Goal: Information Seeking & Learning: Learn about a topic

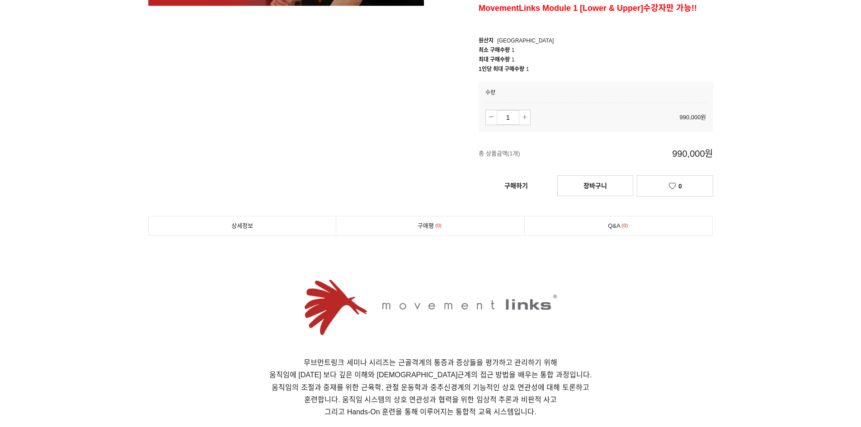
scroll to position [407, 0]
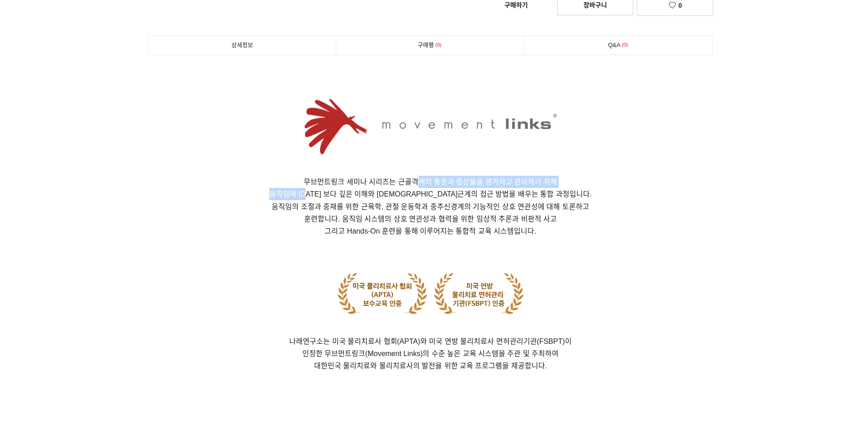
drag, startPoint x: 350, startPoint y: 192, endPoint x: 418, endPoint y: 182, distance: 68.6
click at [418, 182] on p "무브먼트링크 세미나 시리즈는 근골격계의 통증과 증상들을 평가하고 관리하기 위해 움직임에 [DATE] 보다 깊은 이해와 신경근계의 접근 방법을 …" at bounding box center [430, 206] width 565 height 61
click at [418, 182] on span "무브먼트링크 세미나 시리즈는 근골격계의 통증과 증상들을 평가하고 관리하기 위해" at bounding box center [431, 182] width 254 height 8
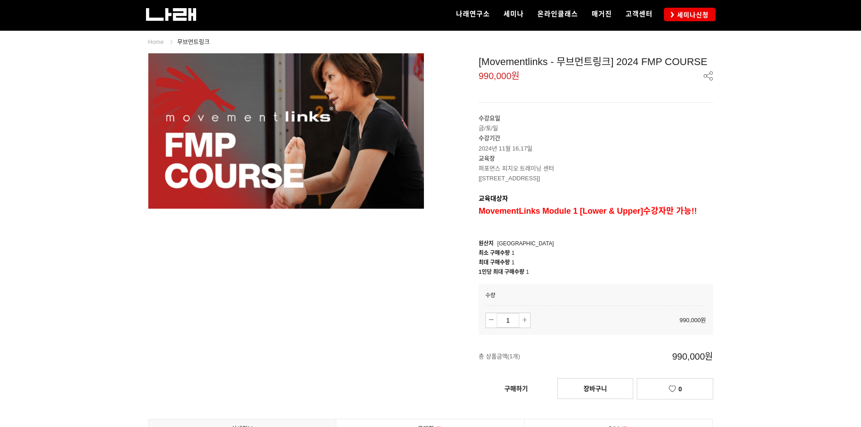
scroll to position [0, 0]
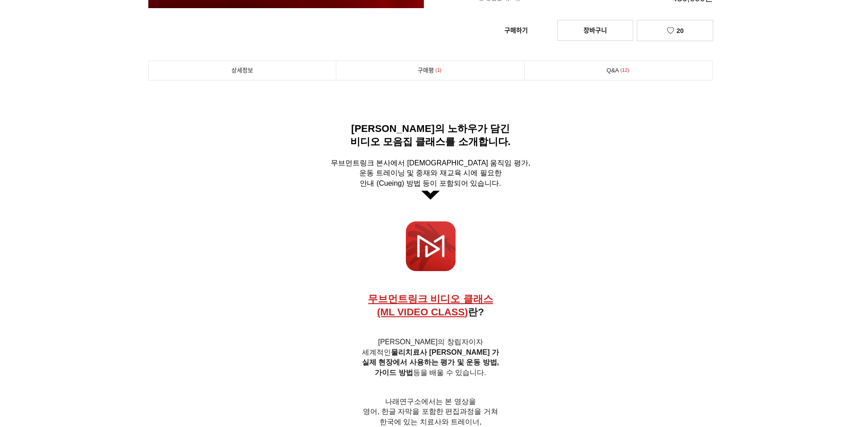
scroll to position [226, 0]
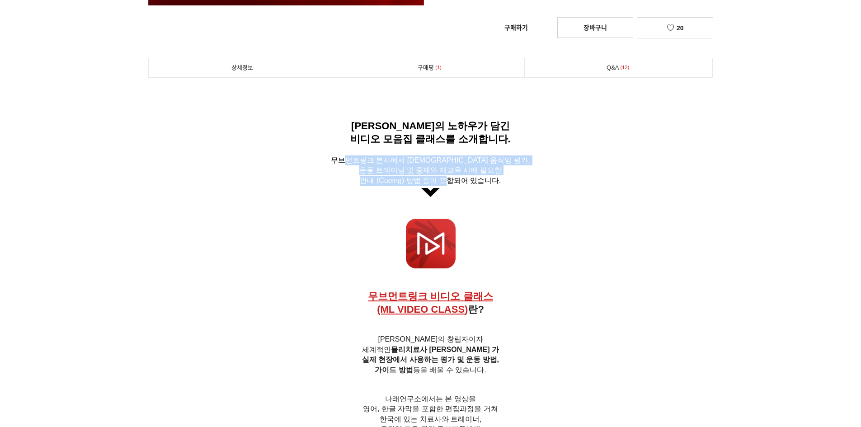
drag, startPoint x: 379, startPoint y: 162, endPoint x: 449, endPoint y: 184, distance: 73.8
click at [449, 184] on span "무브먼트링크 본사에서 [DEMOGRAPHIC_DATA] 움직임 평가, 운동 트레이닝 및 중재와 재교육 시에 필요한 안내 (Cueing) 방법 …" at bounding box center [430, 170] width 199 height 28
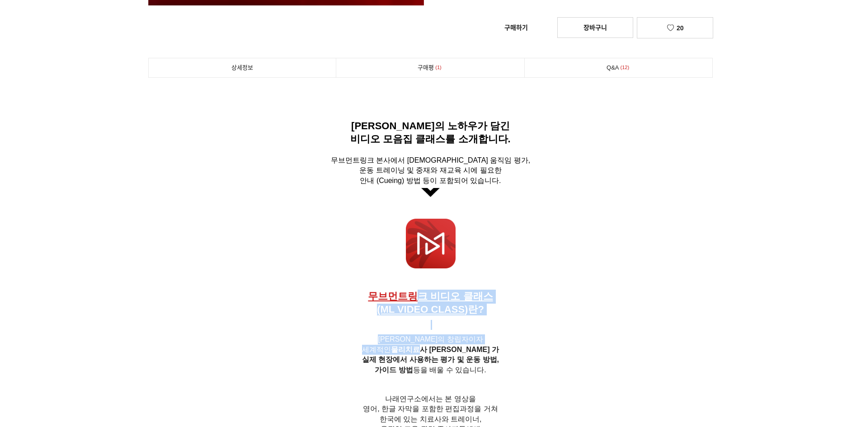
drag, startPoint x: 421, startPoint y: 303, endPoint x: 433, endPoint y: 358, distance: 55.6
click at [432, 358] on h6 "무브먼트 링크의 창립자이자 세계적인 물리치료사 Clare F. 가 실제 현장에서 사용하는 평가 및 운동 방법, 가이드 방법 등을 배울 수 있습…" at bounding box center [430, 355] width 565 height 41
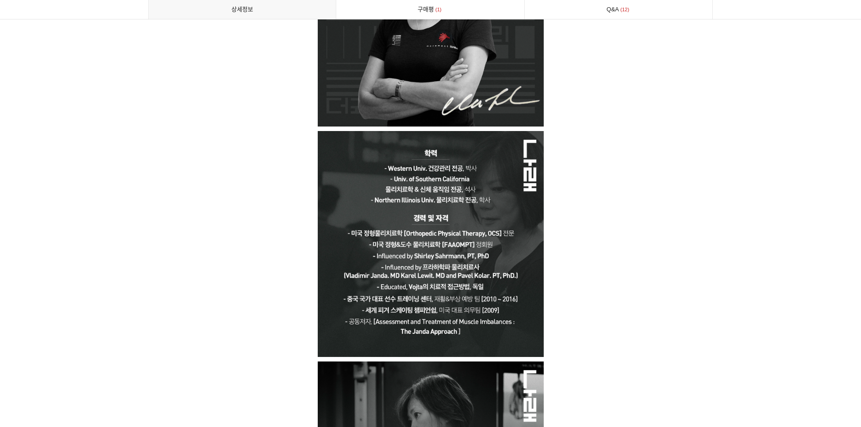
scroll to position [4160, 0]
